Goal: Communication & Community: Participate in discussion

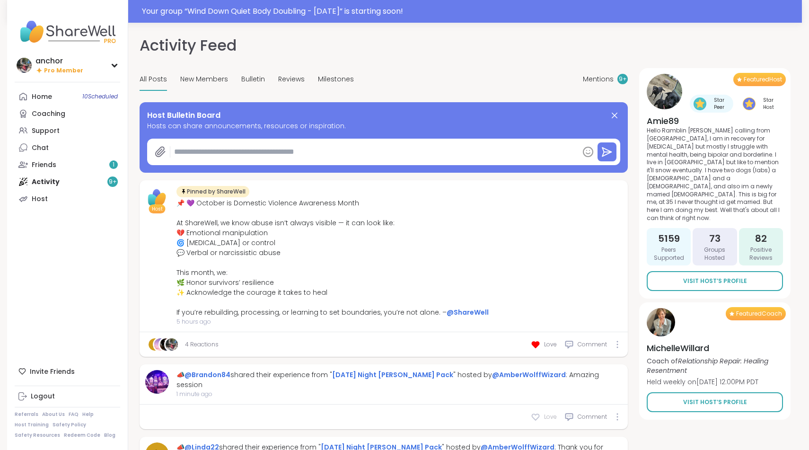
click at [540, 412] on icon at bounding box center [535, 416] width 9 height 9
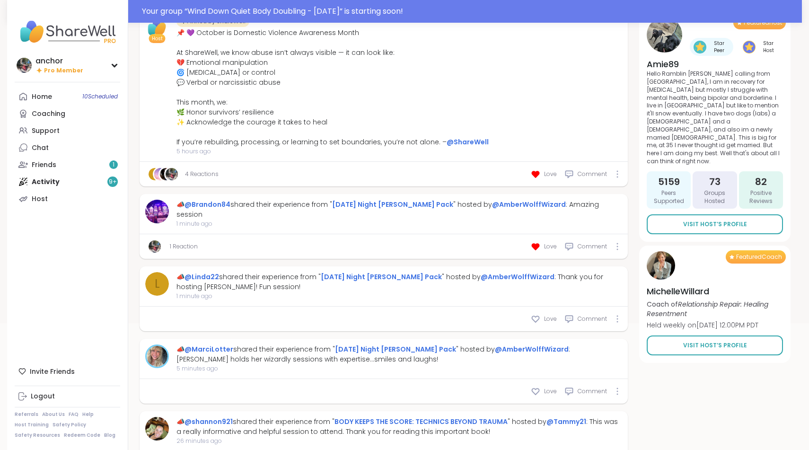
scroll to position [177, 0]
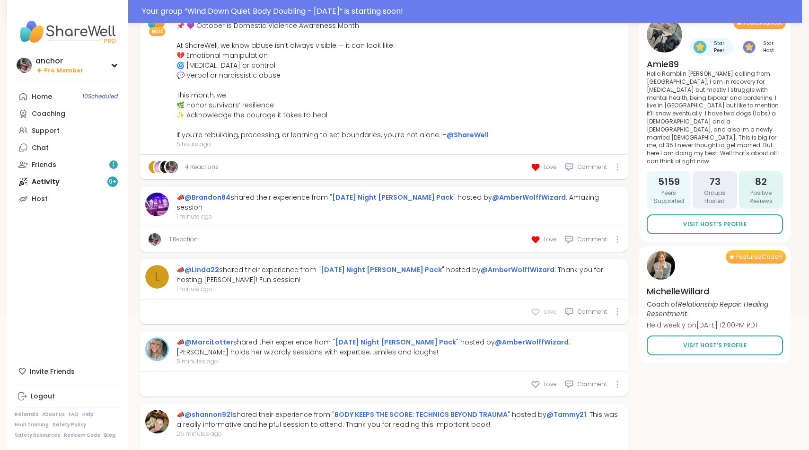
click at [536, 308] on icon at bounding box center [535, 311] width 9 height 9
click at [537, 381] on icon at bounding box center [535, 383] width 9 height 9
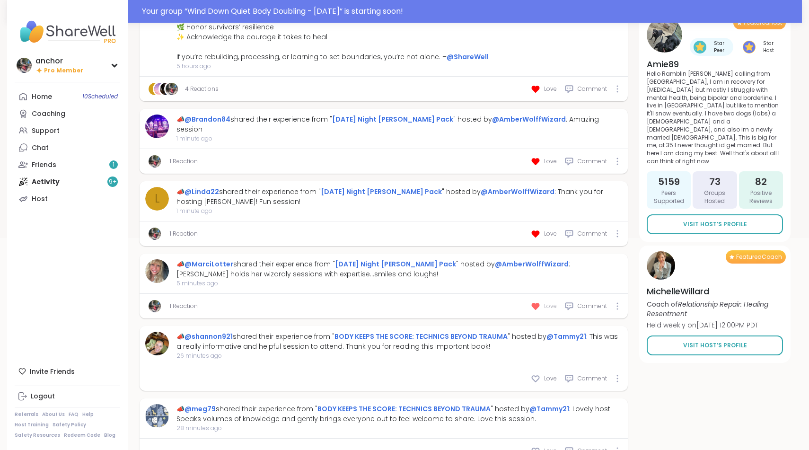
scroll to position [256, 0]
click at [536, 374] on icon at bounding box center [535, 377] width 9 height 9
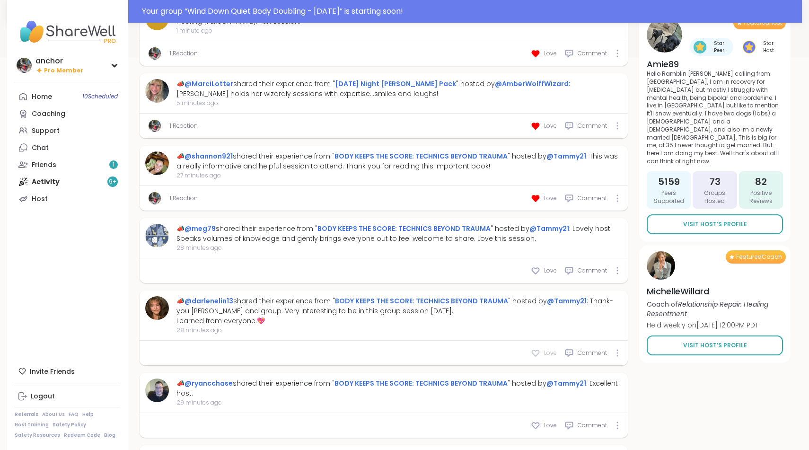
scroll to position [438, 0]
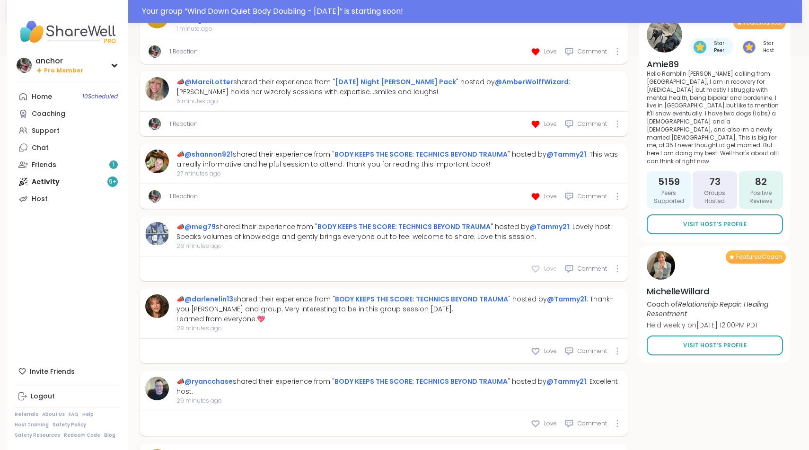
click at [536, 264] on icon at bounding box center [535, 268] width 9 height 9
type textarea "*"
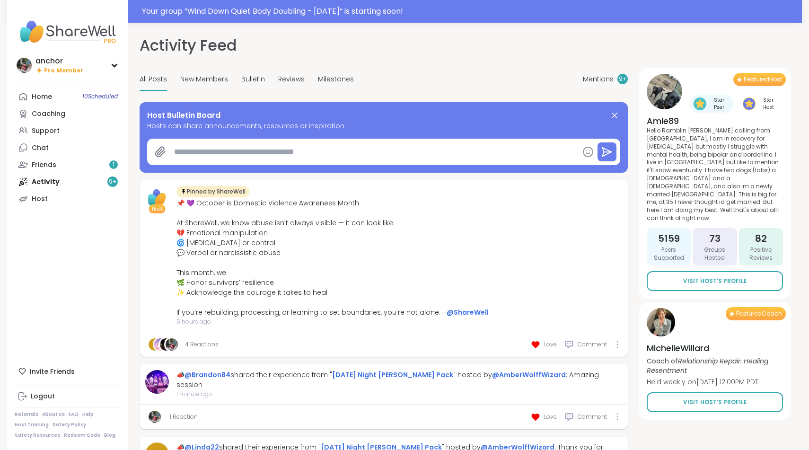
scroll to position [0, 0]
click at [412, 14] on div "Your group “ Wind Down Quiet Body Doubling - [DATE] ” is starting soon!" at bounding box center [469, 11] width 654 height 11
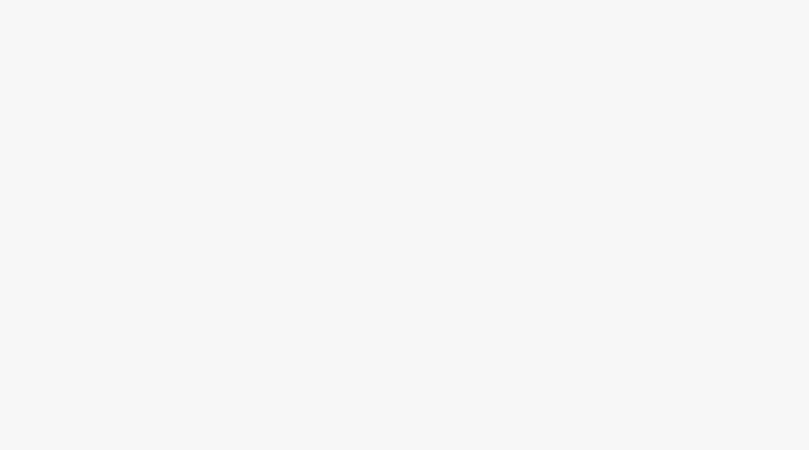
click at [412, 14] on div at bounding box center [404, 225] width 809 height 450
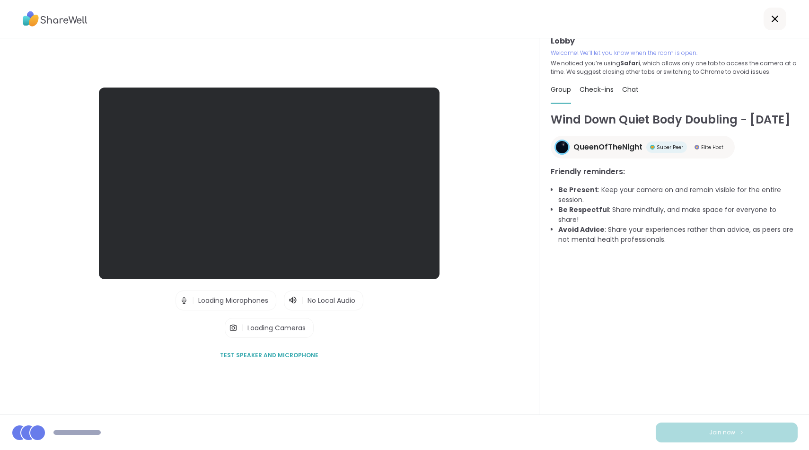
scroll to position [10, 0]
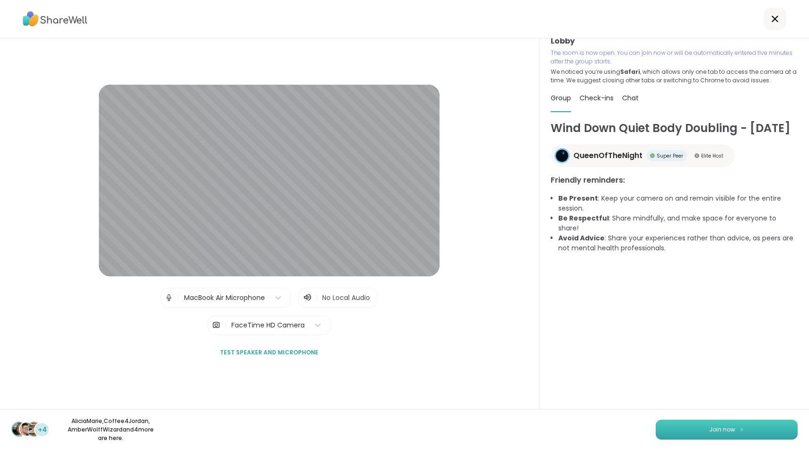
click at [660, 429] on button "Join now" at bounding box center [727, 430] width 142 height 20
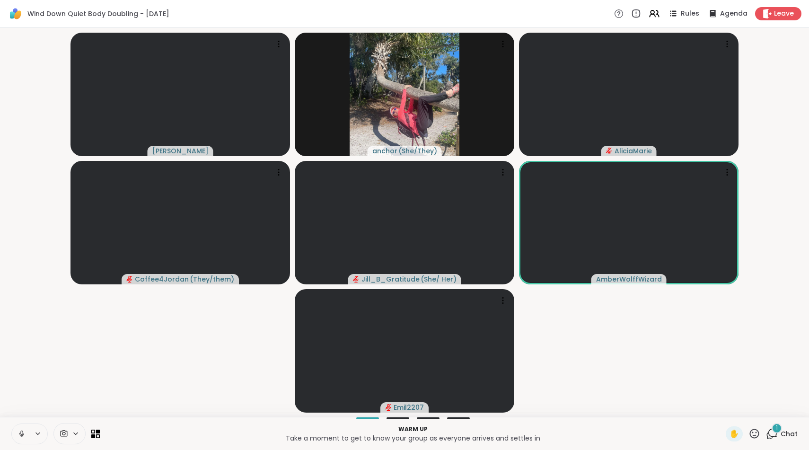
click at [22, 440] on button at bounding box center [21, 434] width 18 height 20
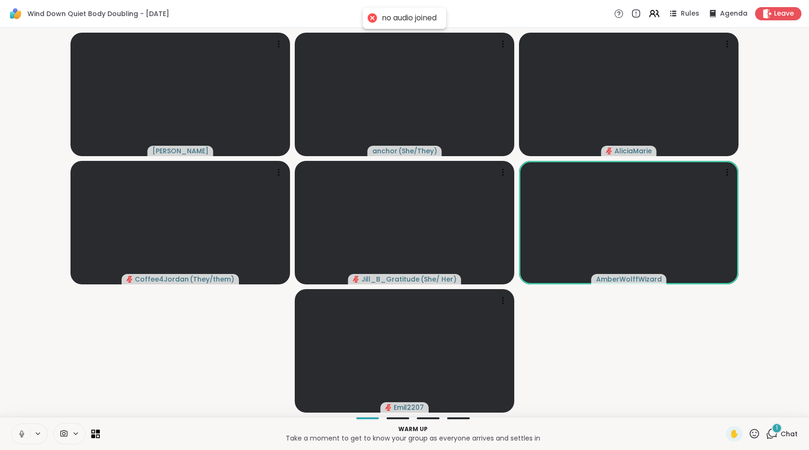
click at [22, 440] on button at bounding box center [21, 434] width 18 height 20
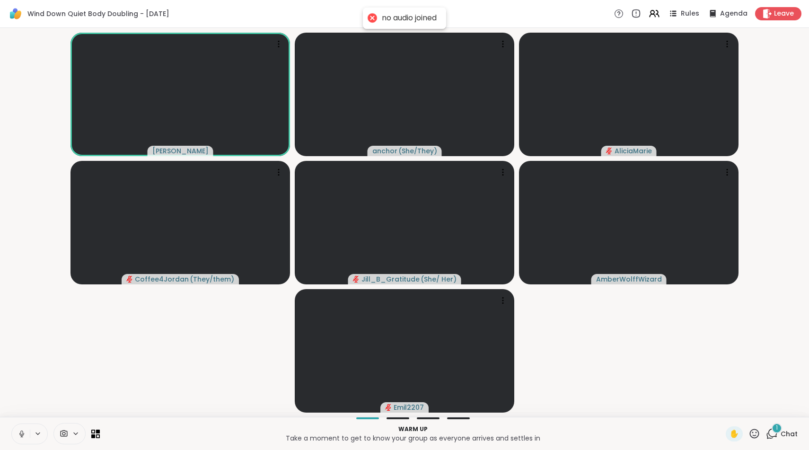
click at [23, 435] on icon at bounding box center [21, 433] width 5 height 3
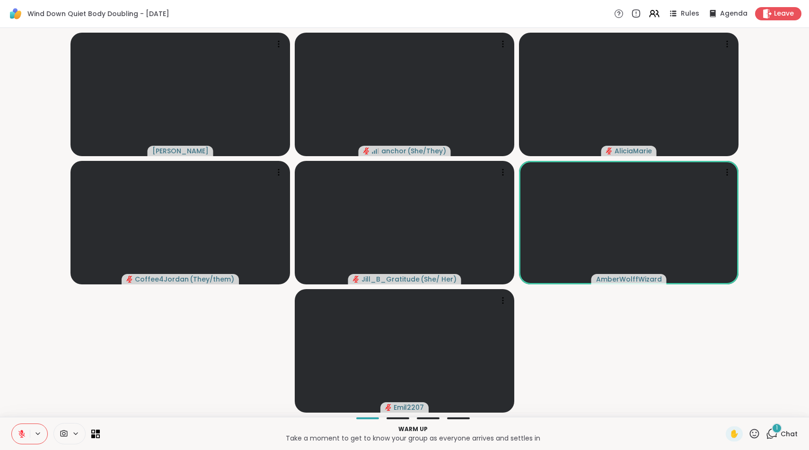
click at [65, 432] on icon at bounding box center [64, 433] width 9 height 9
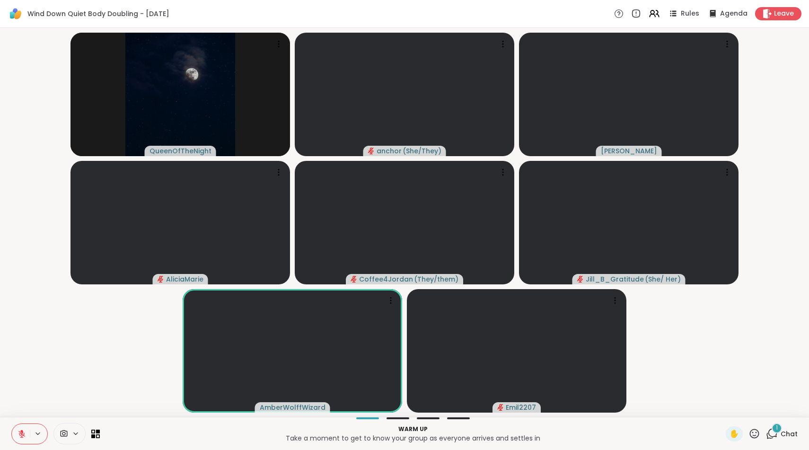
click at [771, 433] on icon at bounding box center [772, 434] width 12 height 12
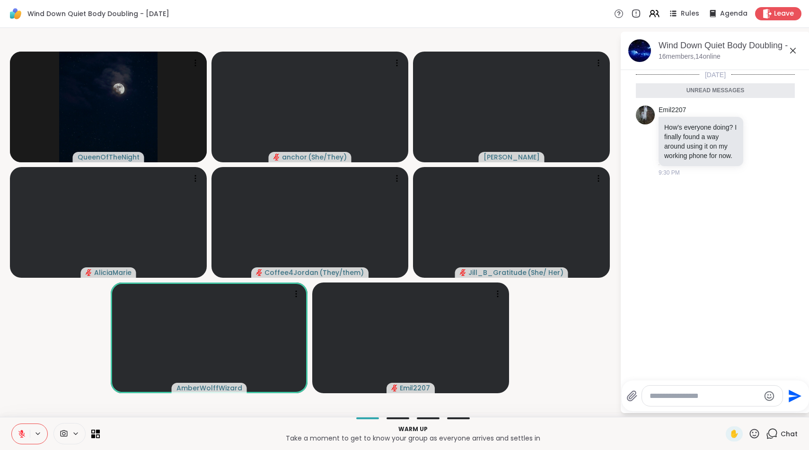
click at [731, 397] on textarea "Type your message" at bounding box center [705, 395] width 110 height 9
type textarea "***"
